Goal: Check status: Check status

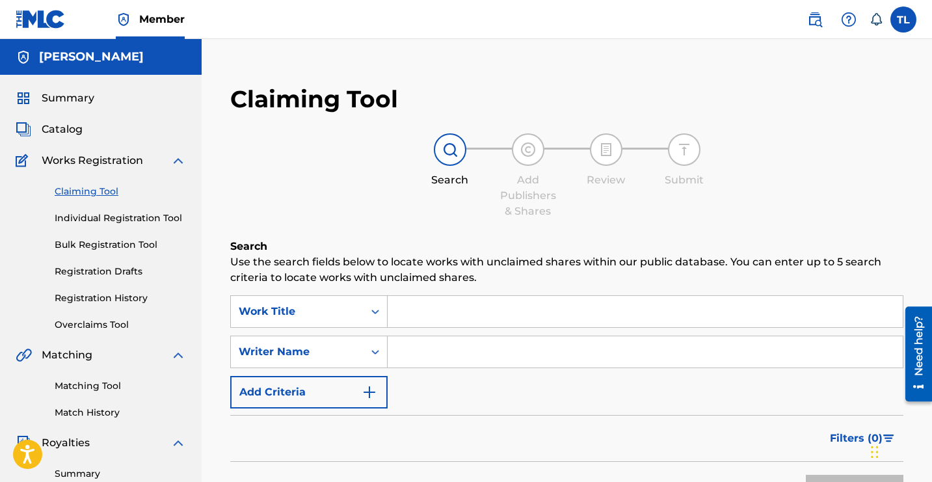
click at [100, 413] on link "Match History" at bounding box center [120, 413] width 131 height 14
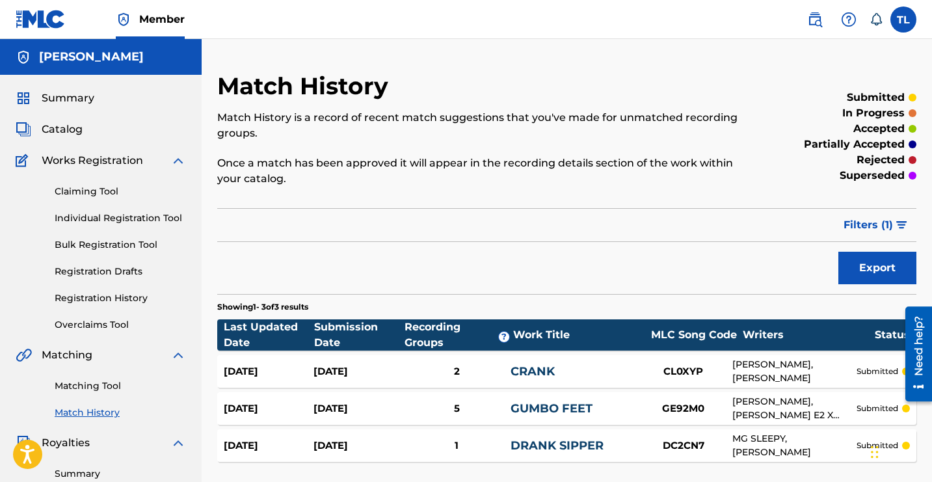
click at [63, 135] on span "Catalog" at bounding box center [62, 130] width 41 height 16
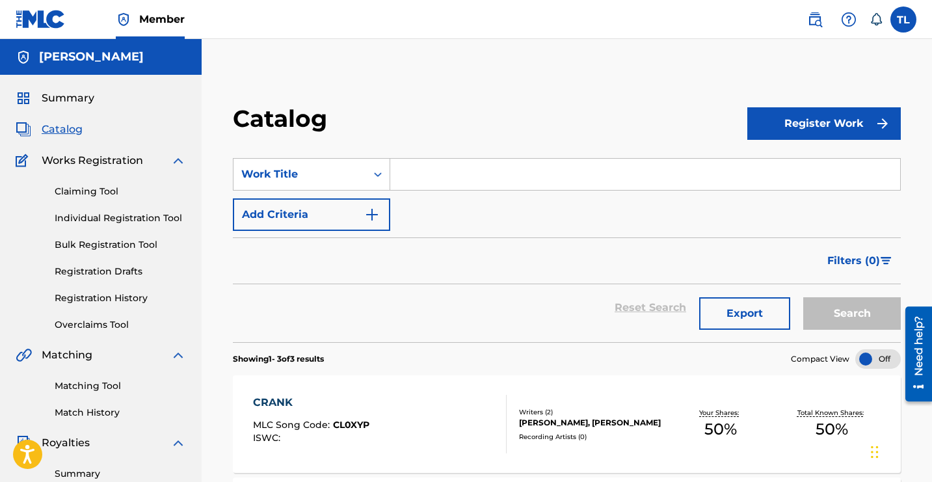
click at [129, 299] on link "Registration History" at bounding box center [120, 298] width 131 height 14
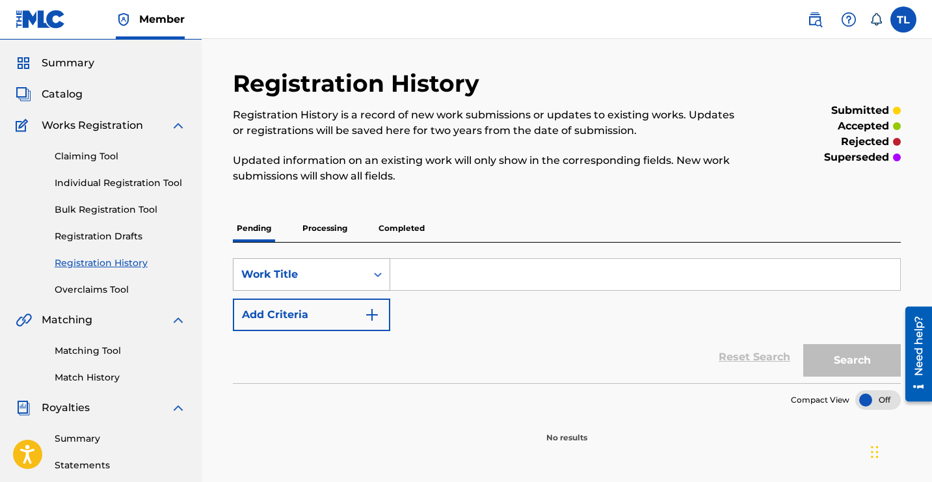
scroll to position [51, 0]
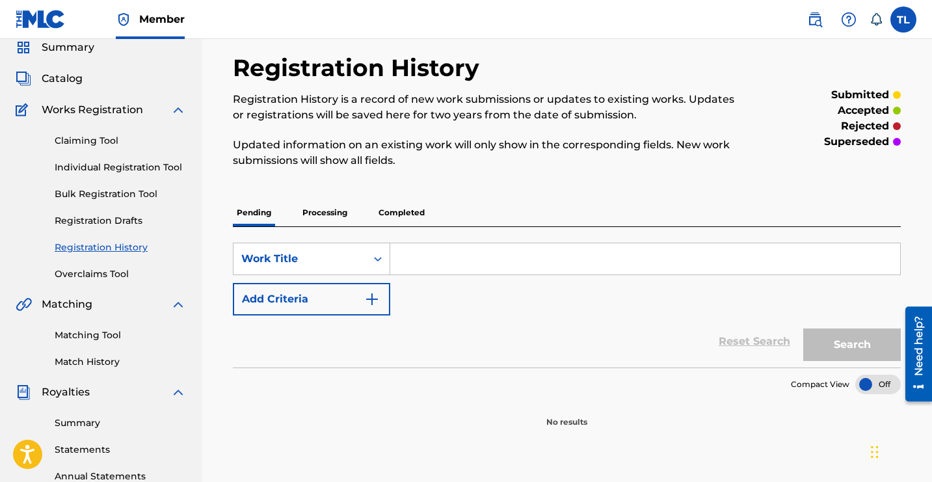
click at [326, 214] on p "Processing" at bounding box center [324, 212] width 53 height 27
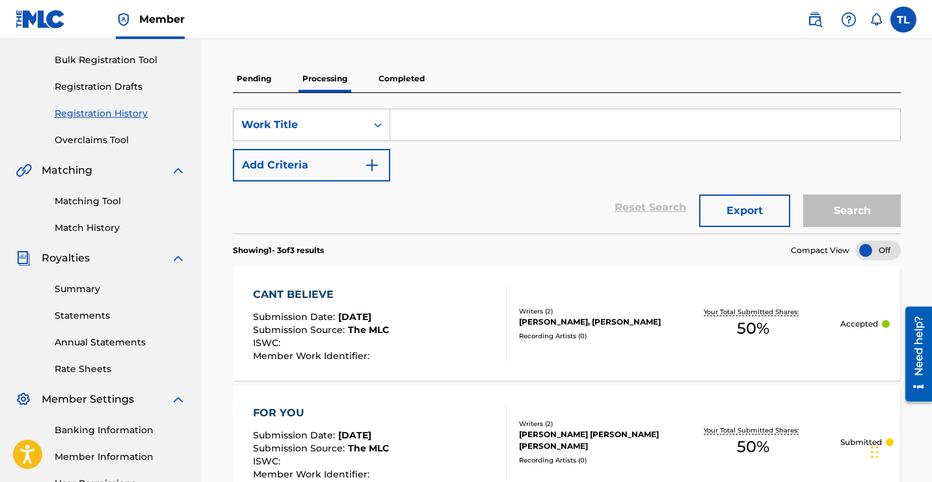
scroll to position [164, 0]
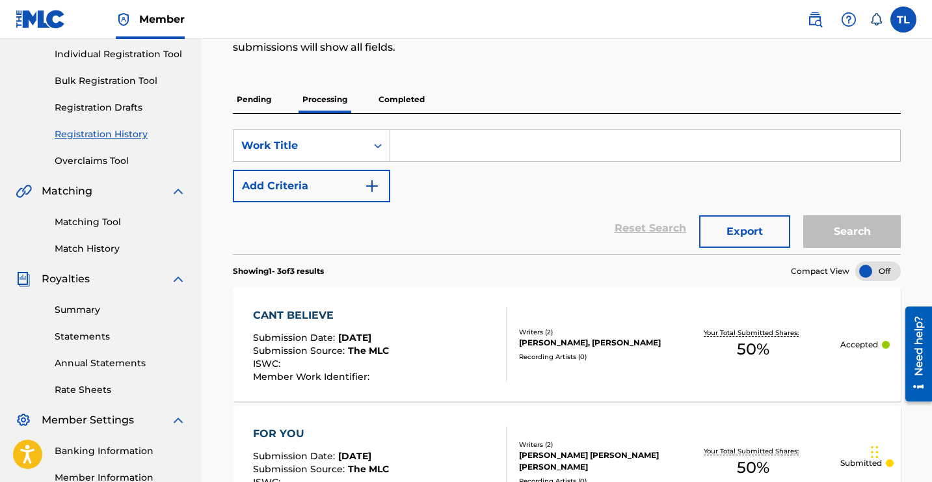
click at [413, 92] on p "Completed" at bounding box center [401, 99] width 54 height 27
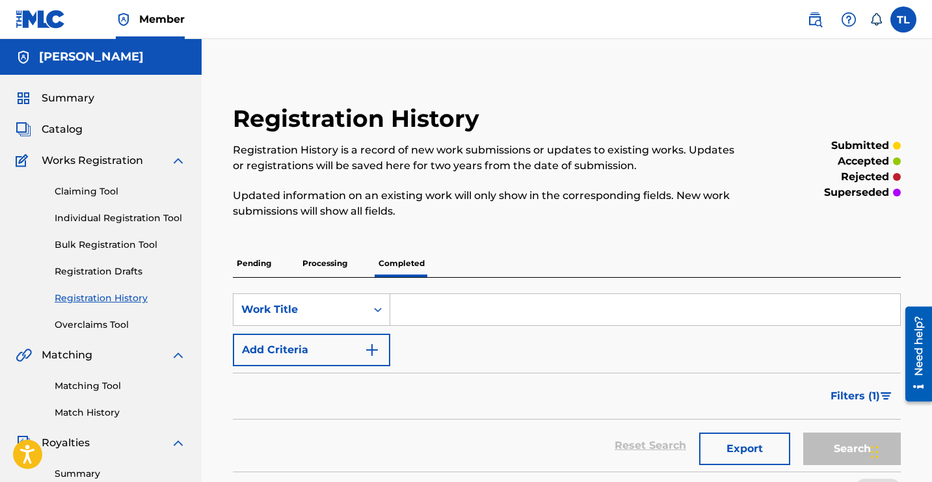
click at [337, 269] on p "Processing" at bounding box center [324, 263] width 53 height 27
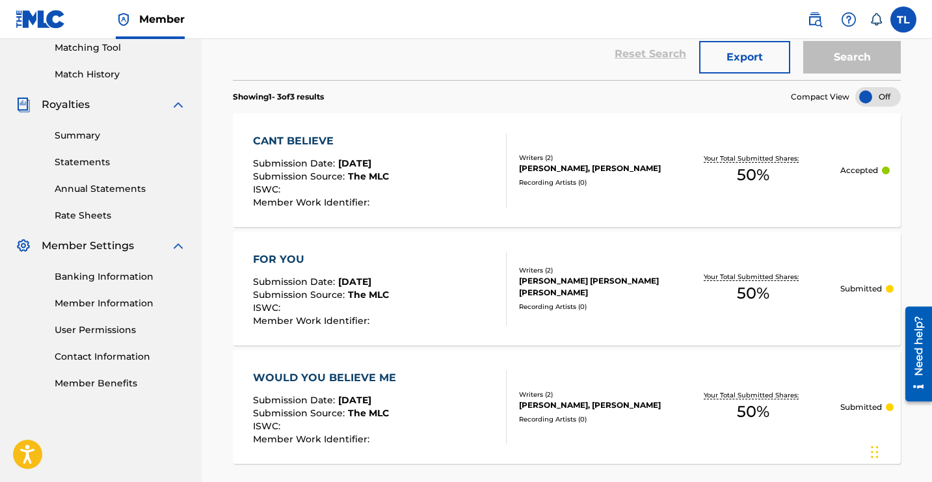
scroll to position [349, 0]
